Goal: Task Accomplishment & Management: Manage account settings

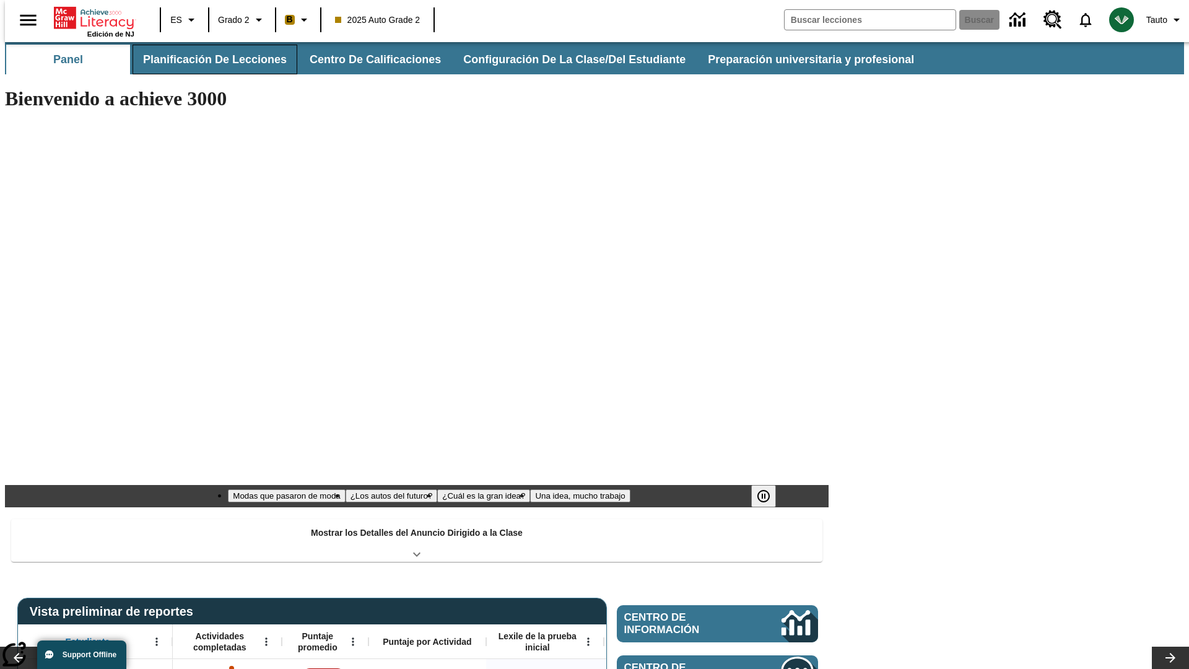
click at [207, 59] on button "Planificación de lecciones" at bounding box center [215, 60] width 165 height 30
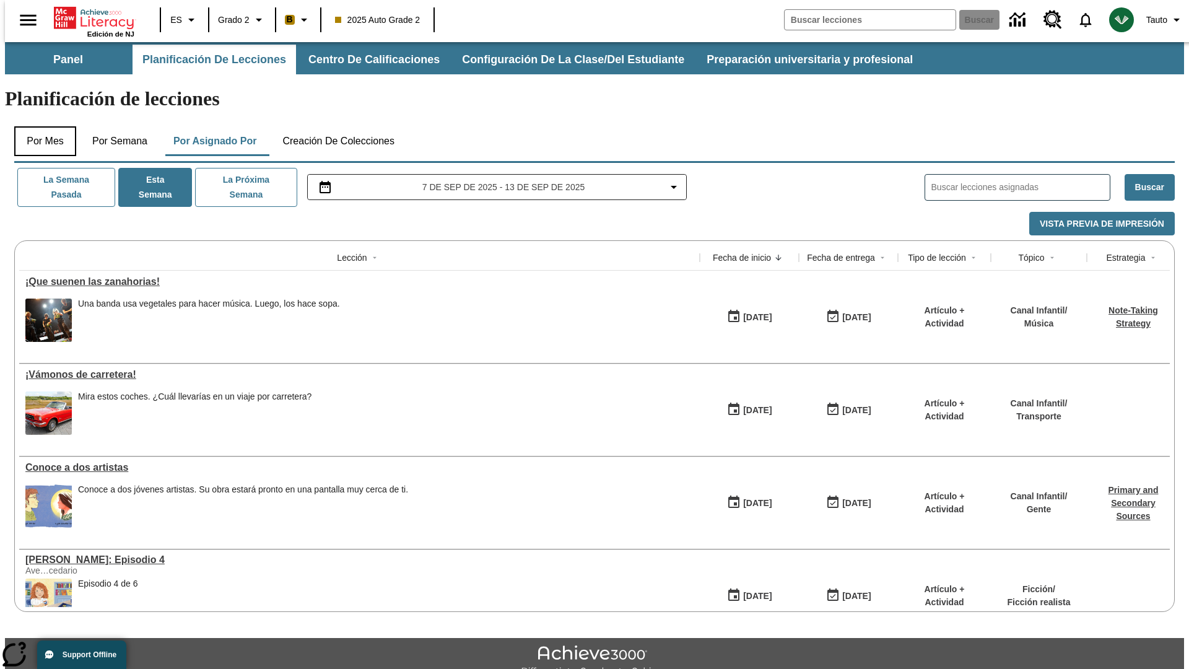
click at [40, 126] on button "Por mes" at bounding box center [45, 141] width 62 height 30
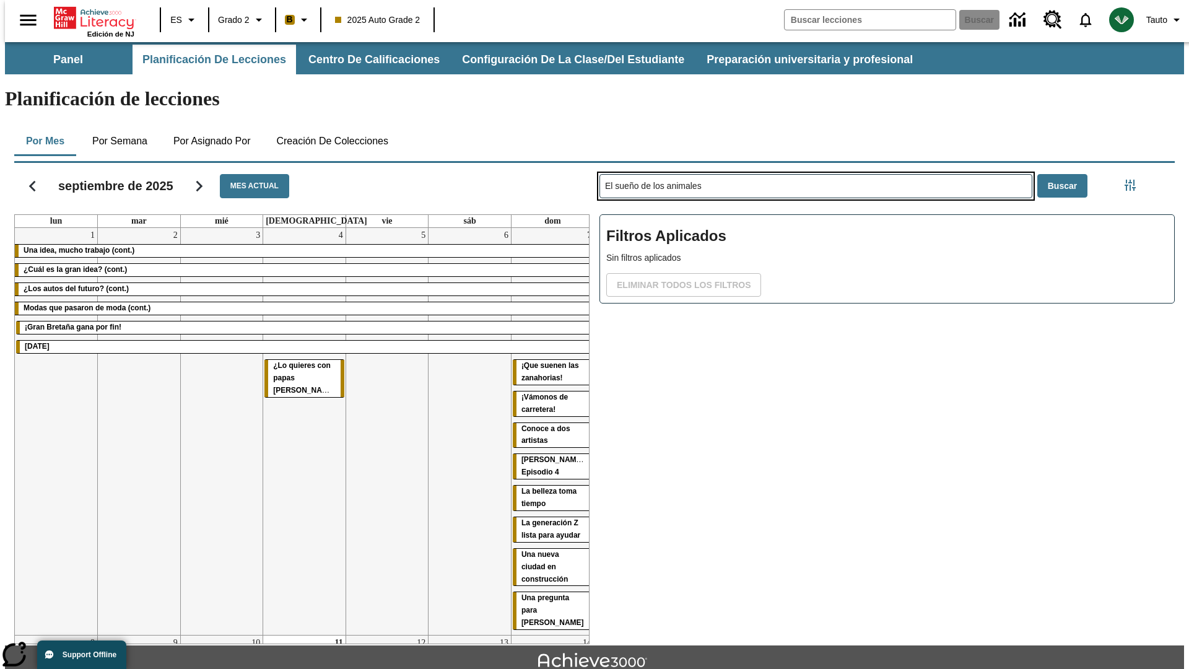
type input "El sueño de los animales"
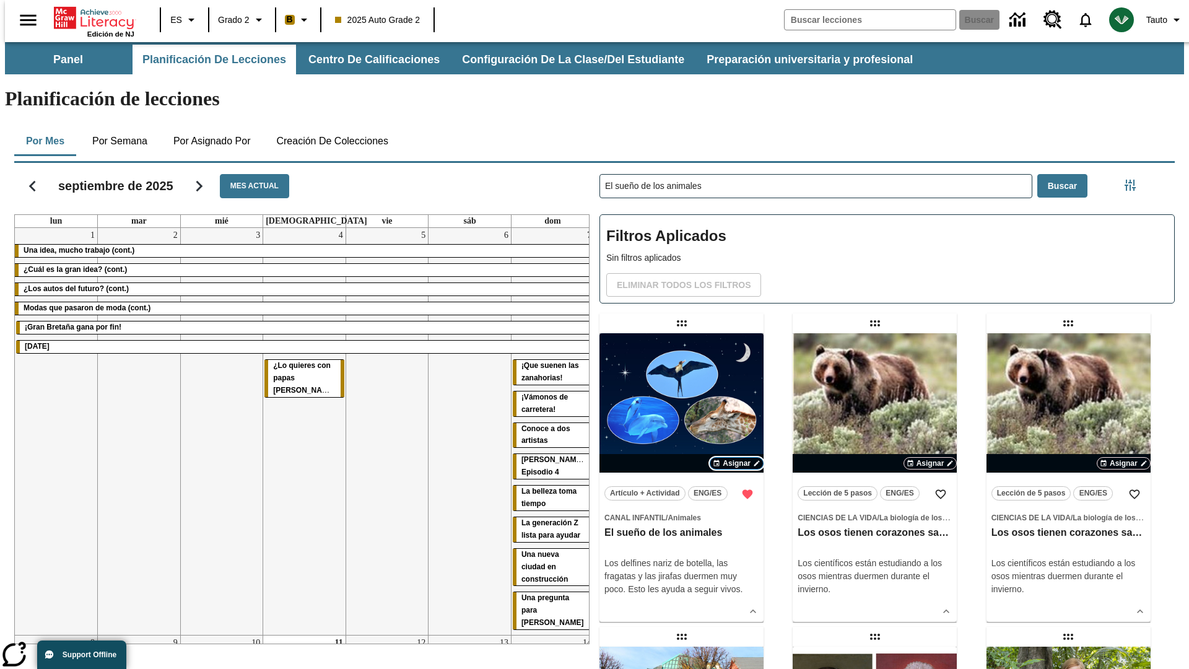
click at [736, 458] on span "Asignar" at bounding box center [737, 463] width 28 height 11
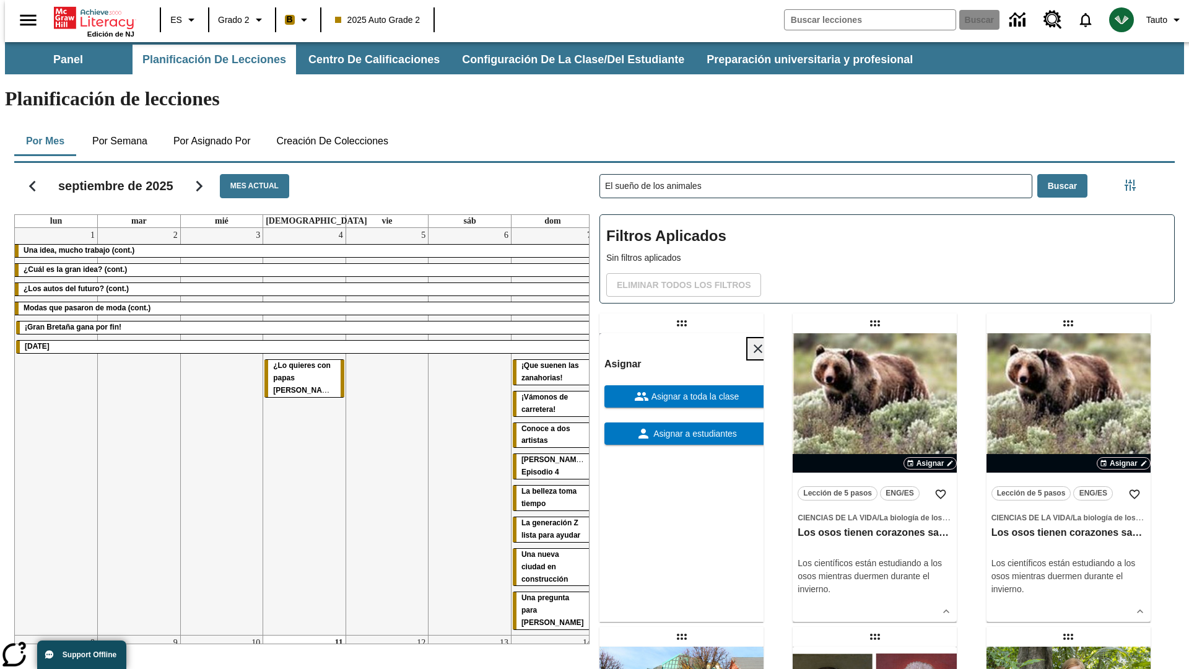
scroll to position [336, 0]
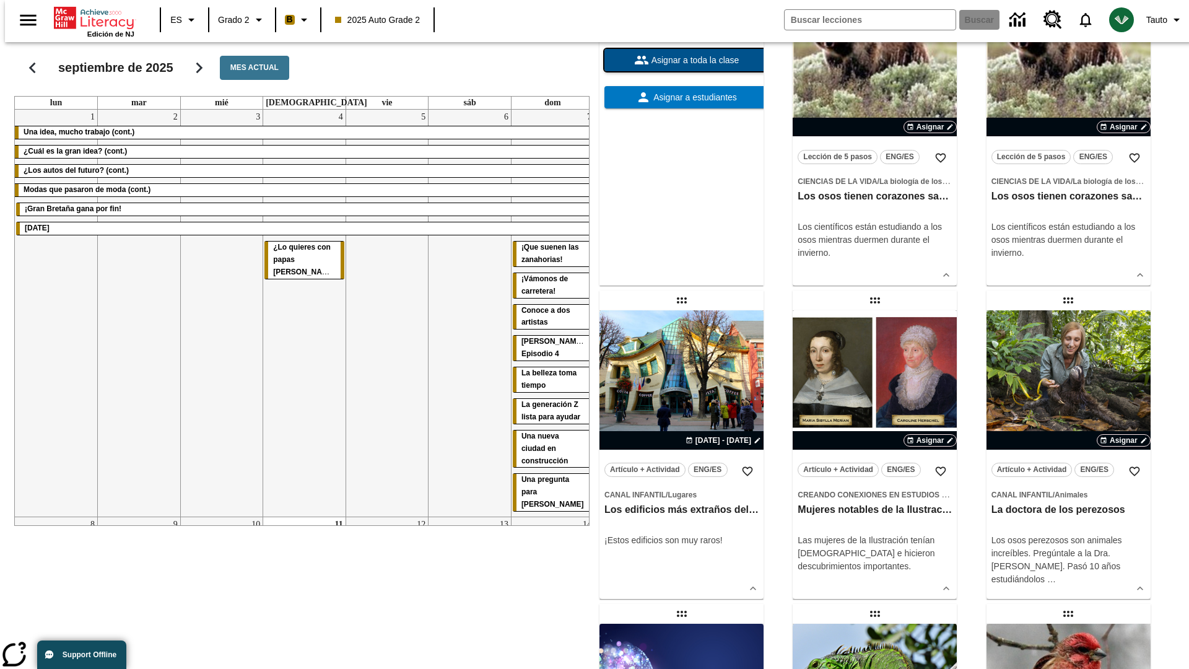
click at [681, 67] on span "Asignar a toda la clase" at bounding box center [694, 60] width 90 height 13
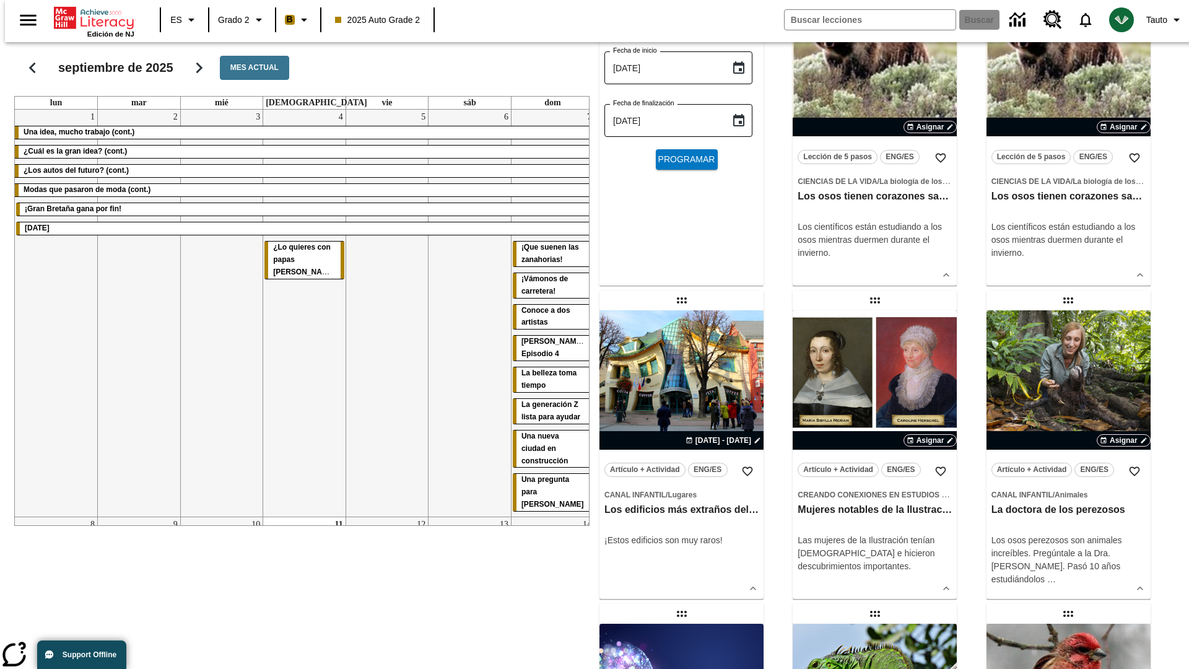
scroll to position [0, 0]
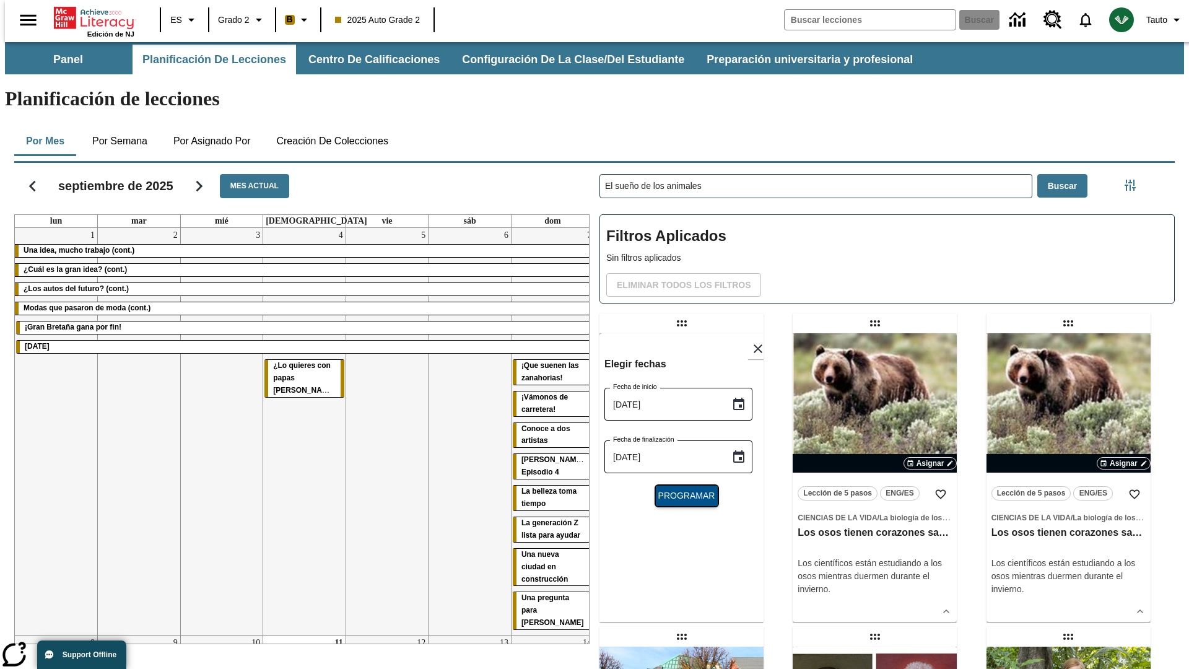
click at [681, 489] on span "Programar" at bounding box center [686, 495] width 57 height 13
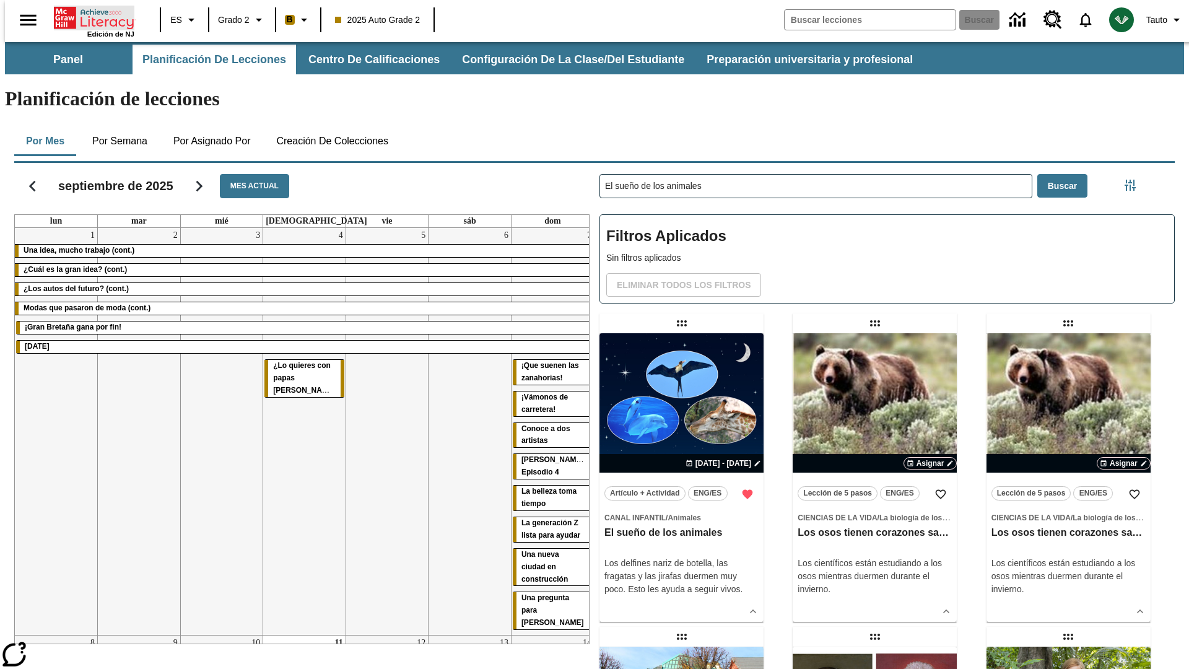
click at [89, 17] on icon "Portada" at bounding box center [95, 18] width 82 height 25
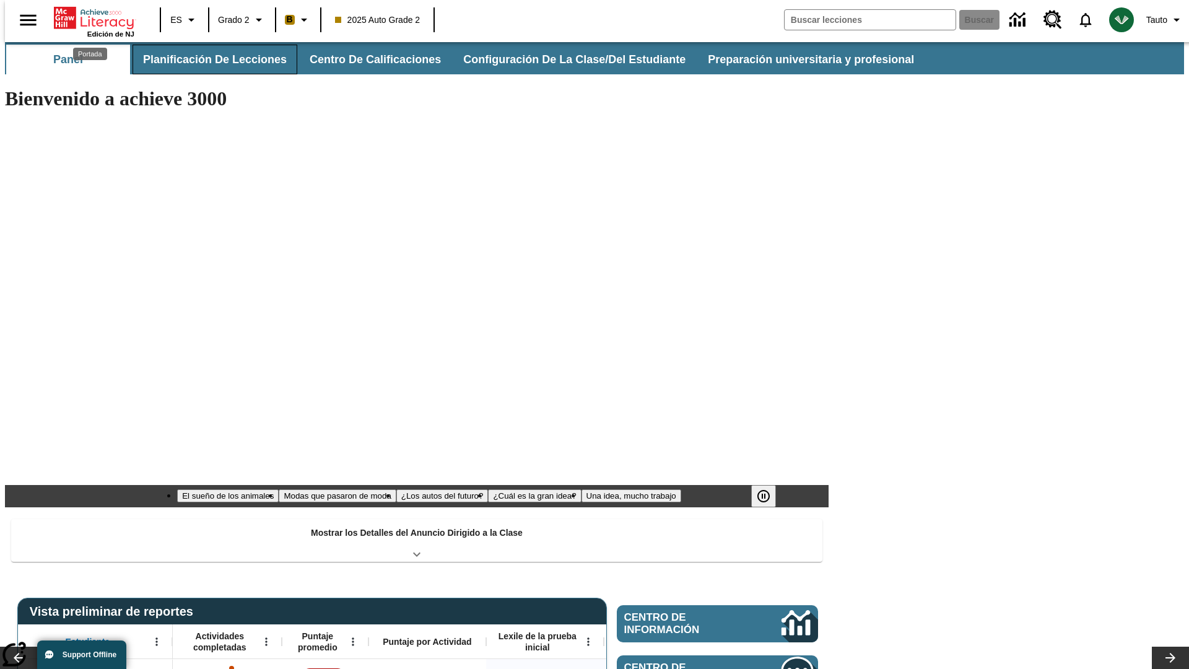
click at [207, 59] on button "Planificación de lecciones" at bounding box center [215, 60] width 165 height 30
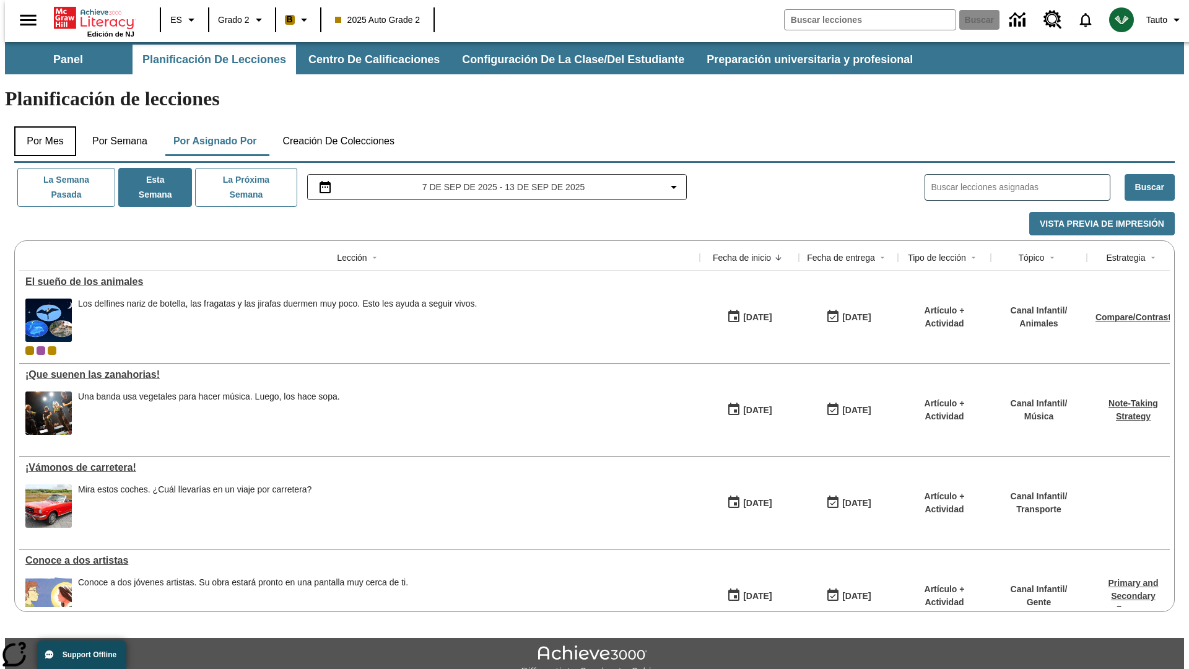
click at [40, 126] on button "Por mes" at bounding box center [45, 141] width 62 height 30
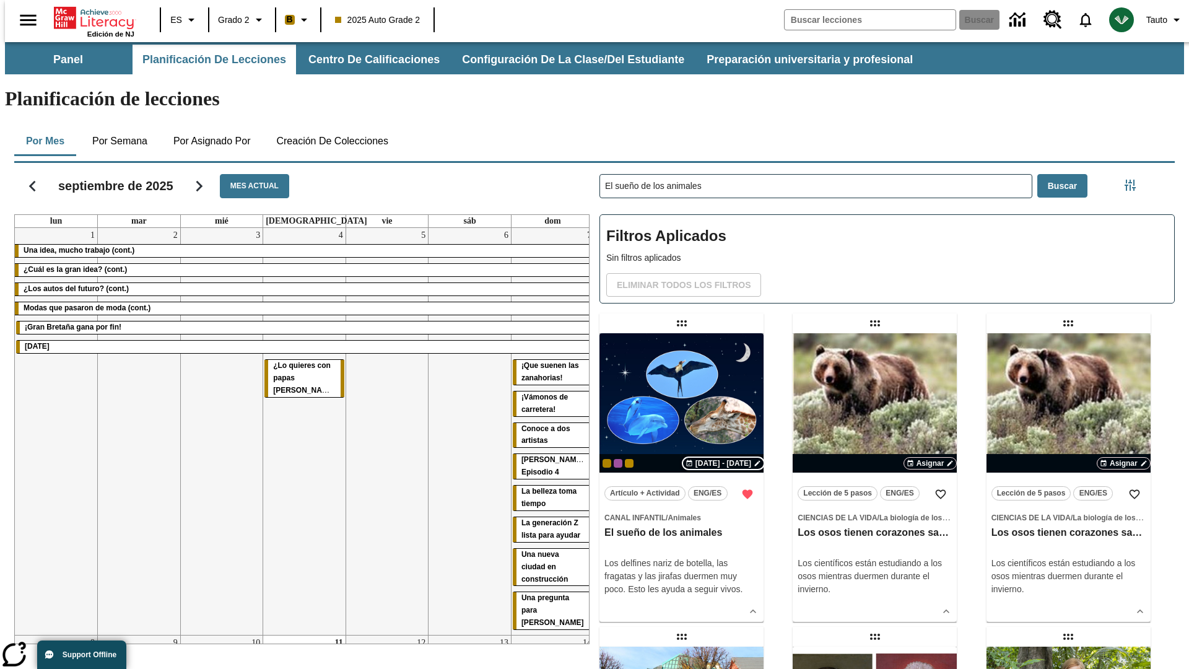
click at [721, 458] on span "[DATE] - [DATE]" at bounding box center [723, 463] width 56 height 11
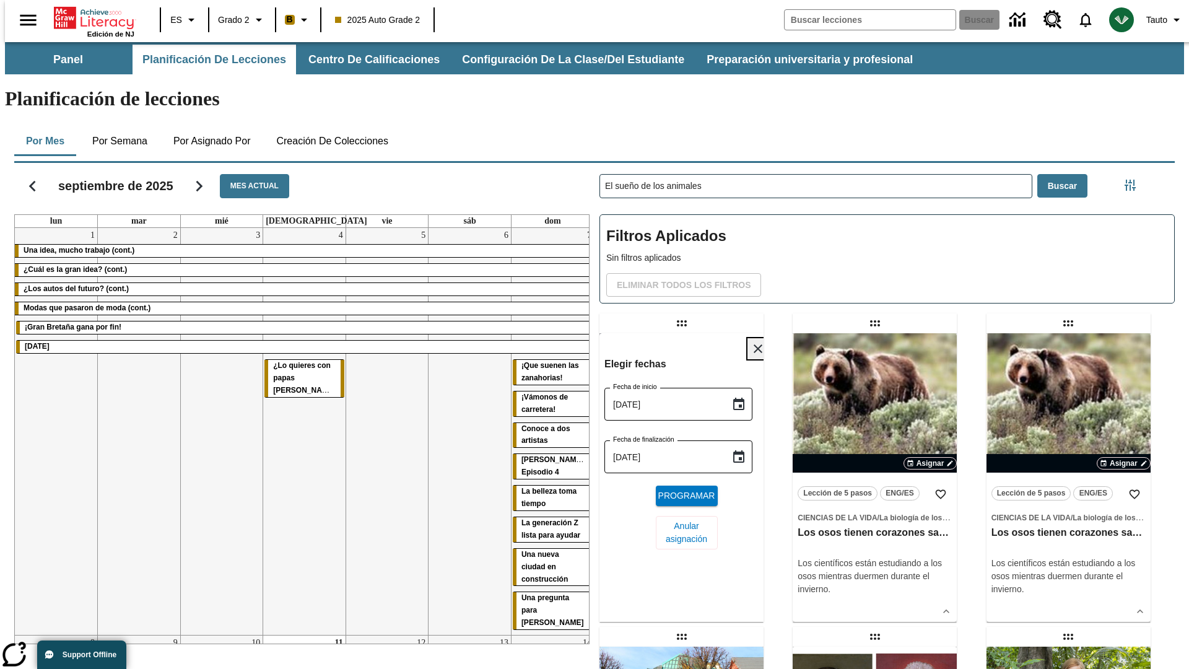
scroll to position [468, 0]
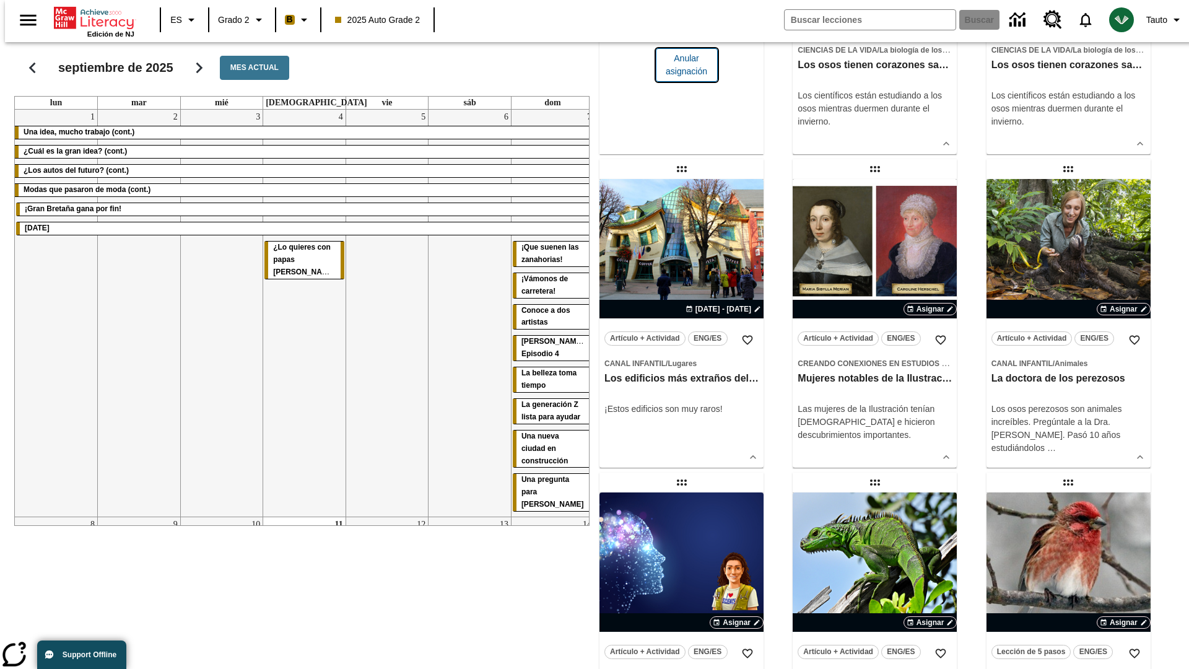
click at [681, 78] on span "Anular asignación" at bounding box center [687, 65] width 42 height 26
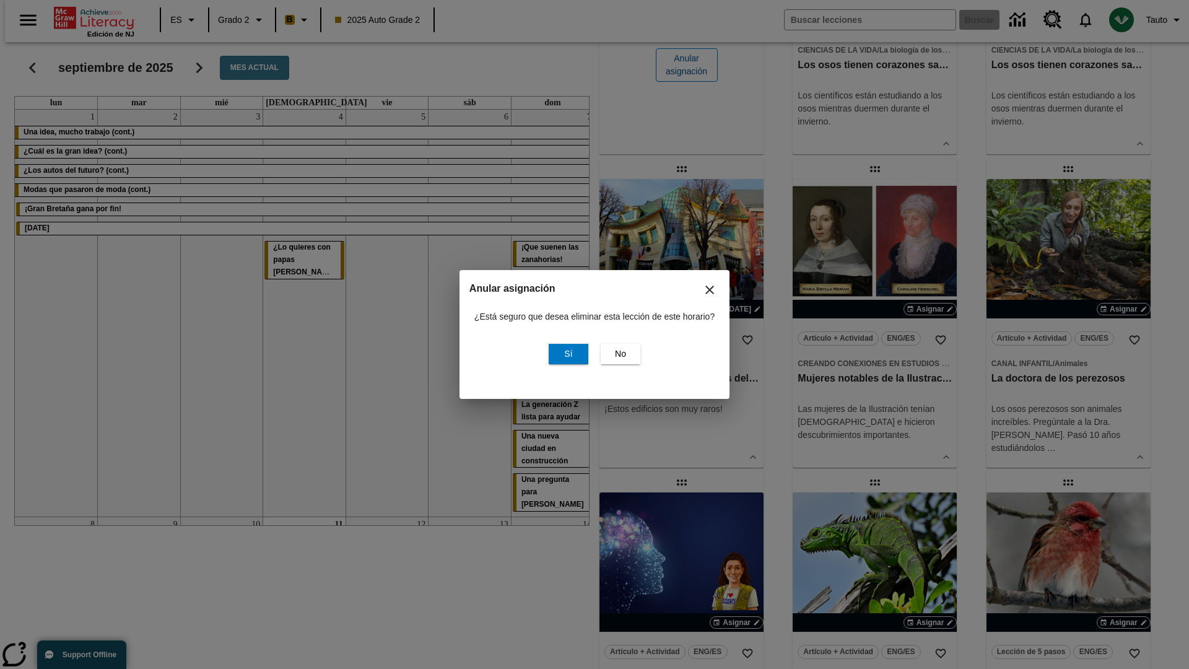
scroll to position [0, 0]
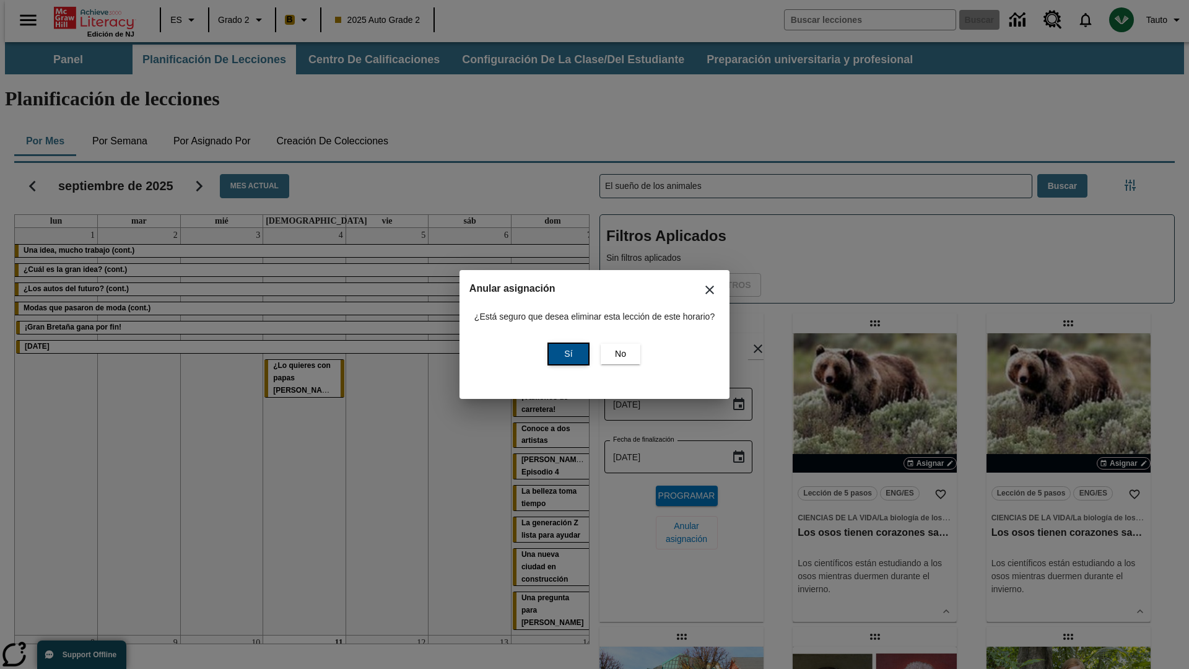
click at [567, 354] on span "Sí" at bounding box center [568, 353] width 8 height 13
